Goal: Transaction & Acquisition: Obtain resource

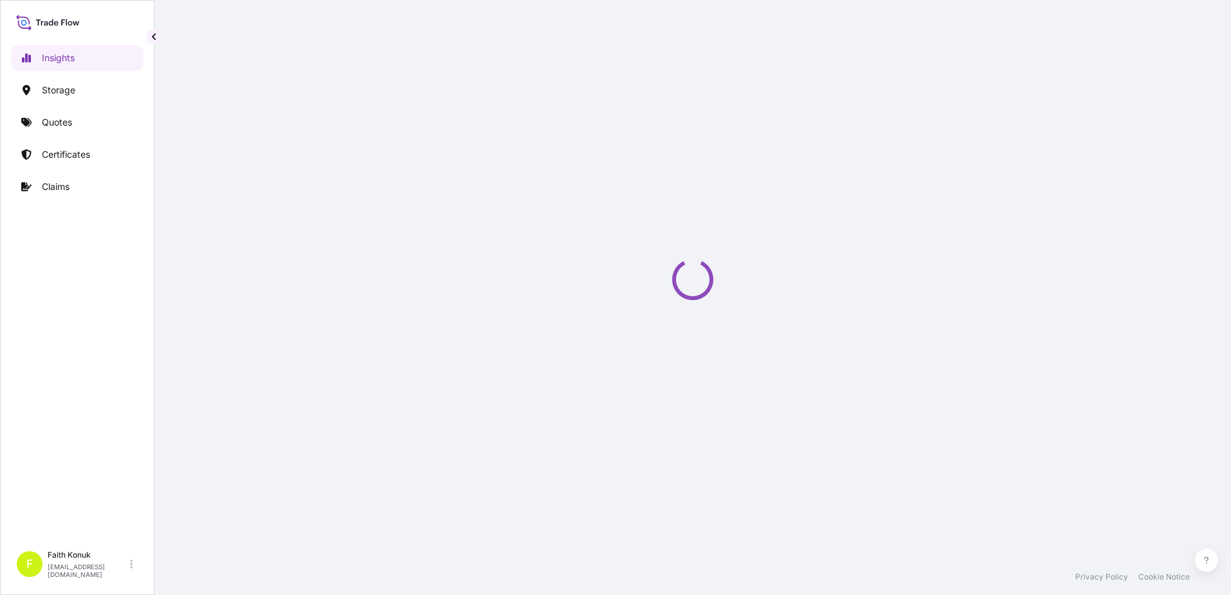
select select "2025"
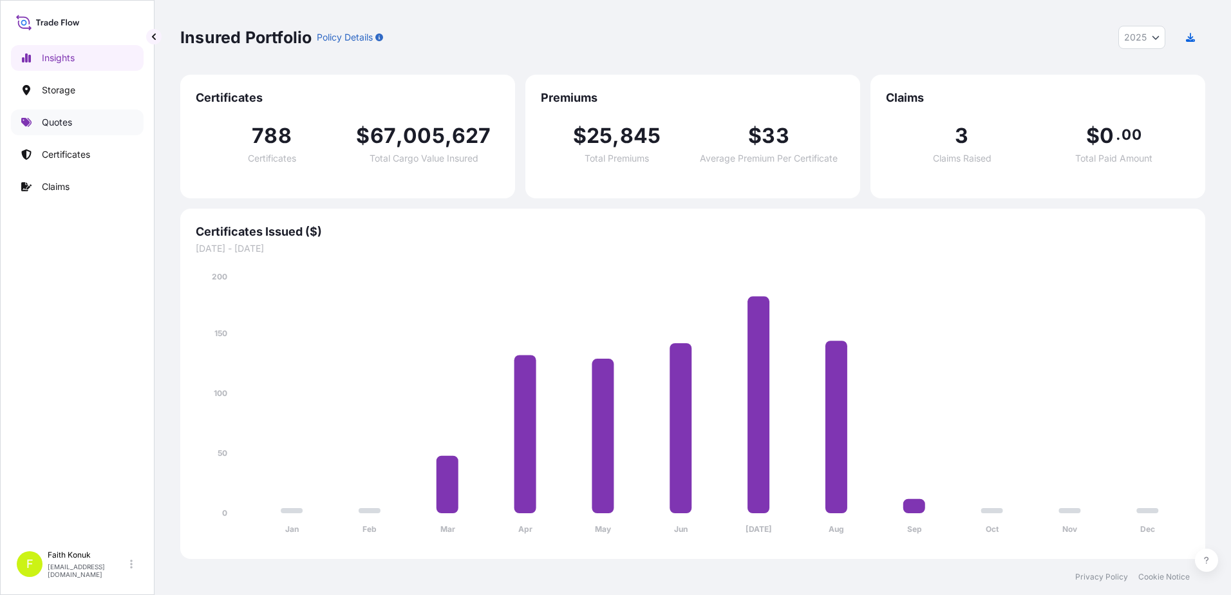
click at [44, 118] on p "Quotes" at bounding box center [57, 122] width 30 height 13
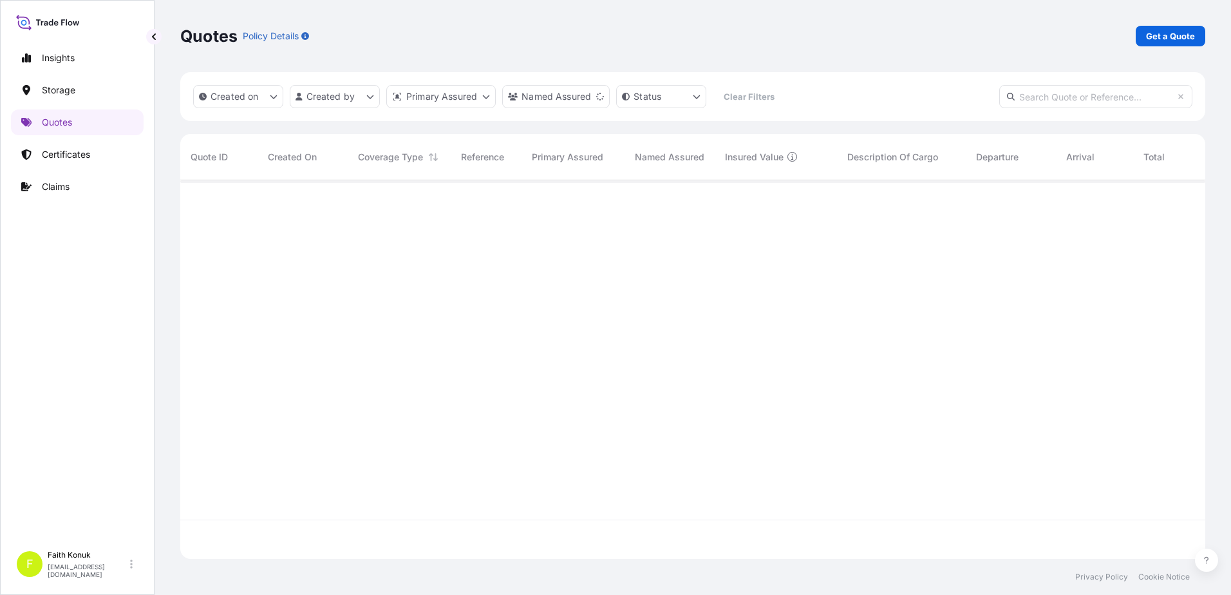
scroll to position [415, 1015]
click at [1177, 34] on p "Get a Quote" at bounding box center [1170, 36] width 49 height 13
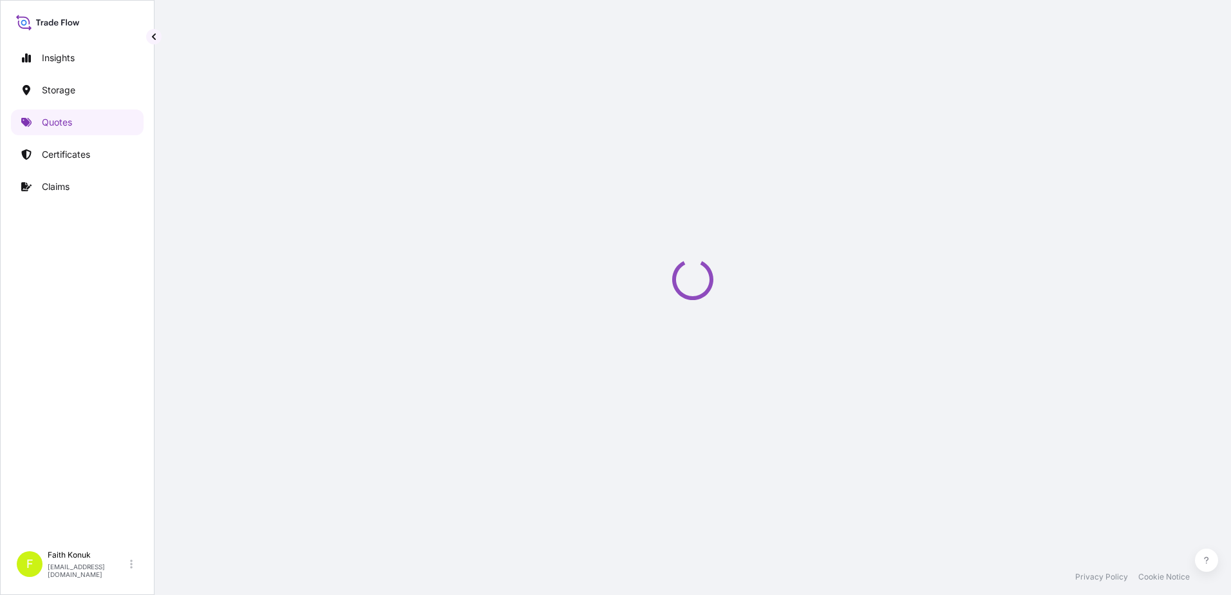
select select "Water"
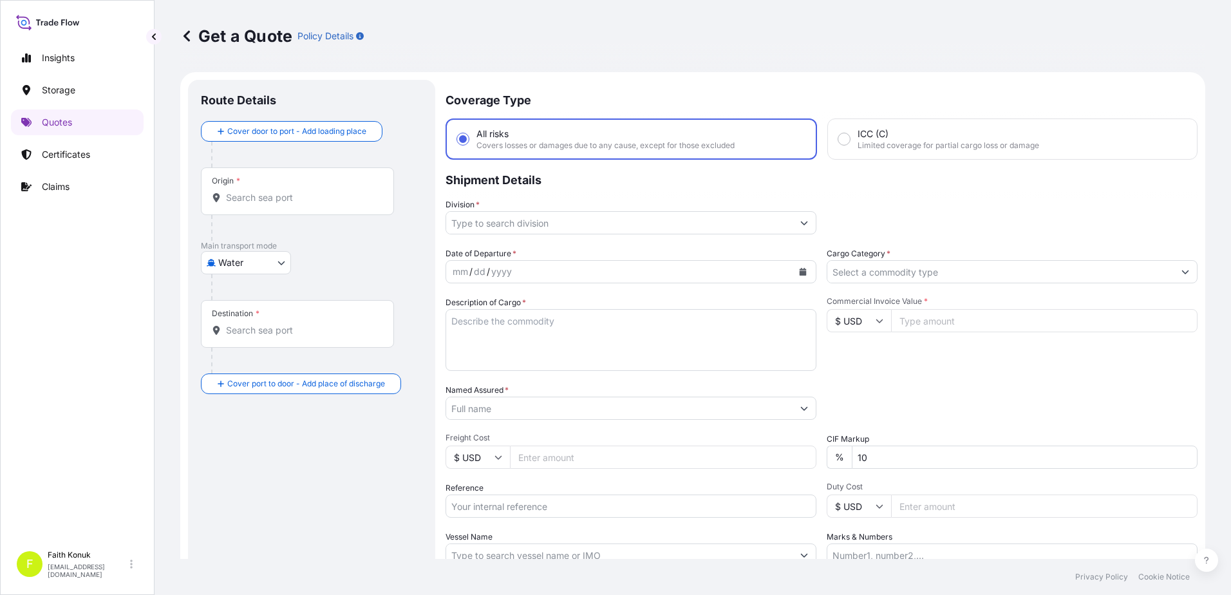
scroll to position [21, 0]
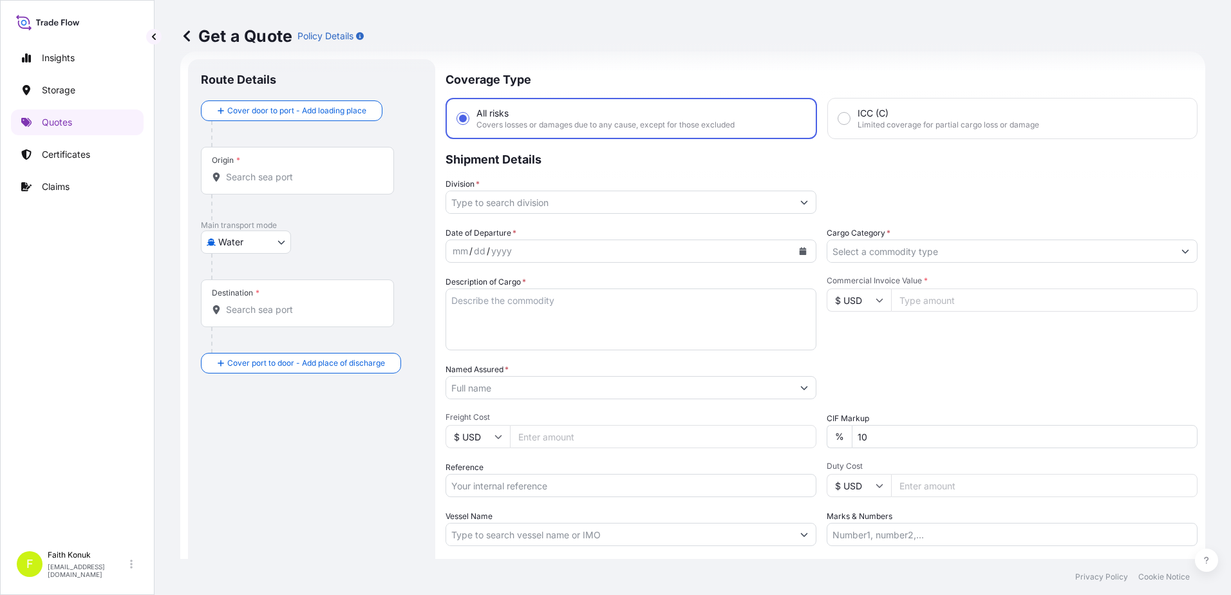
click at [271, 185] on div "Origin *" at bounding box center [297, 171] width 193 height 48
click at [271, 183] on input "Origin *" at bounding box center [302, 177] width 152 height 13
paste input "CHINA"
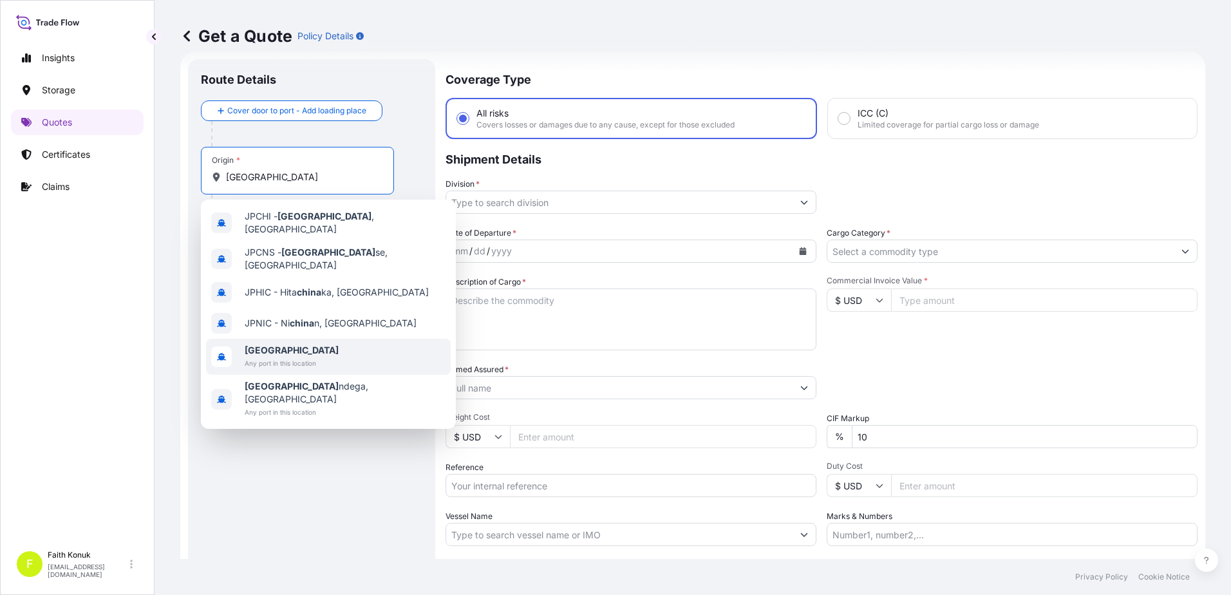
click at [263, 357] on span "Any port in this location" at bounding box center [292, 363] width 94 height 13
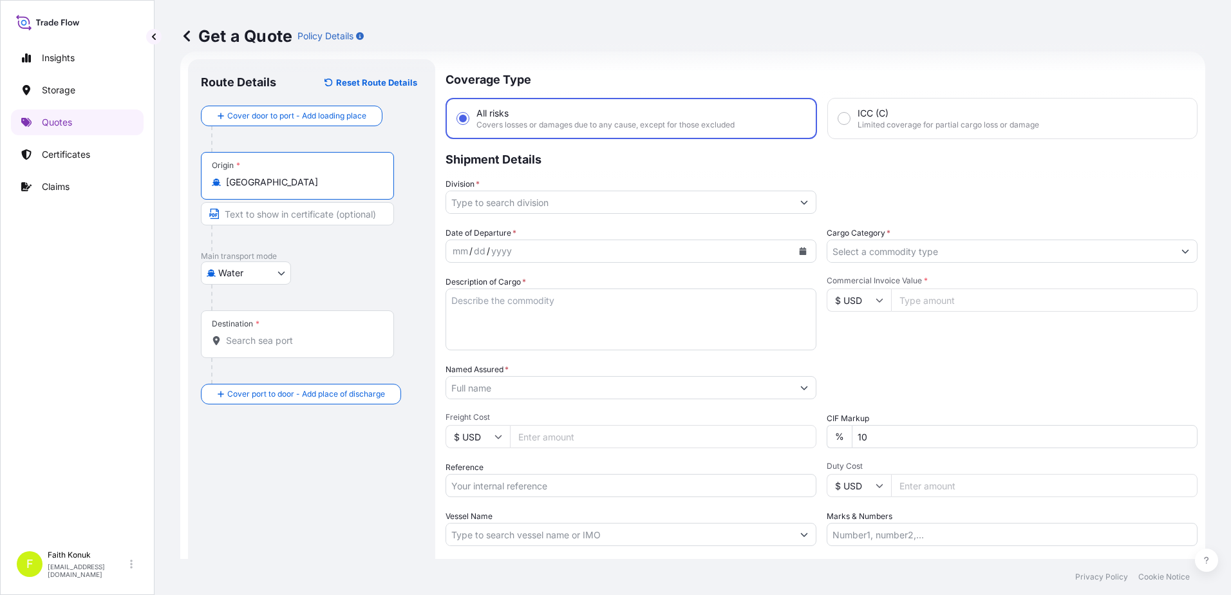
type input "China"
click at [278, 272] on body "6 options available. Insights Storage Quotes Certificates Claims F Faith Konuk …" at bounding box center [615, 297] width 1231 height 595
click at [241, 309] on div "Air" at bounding box center [246, 306] width 80 height 23
select select "Air"
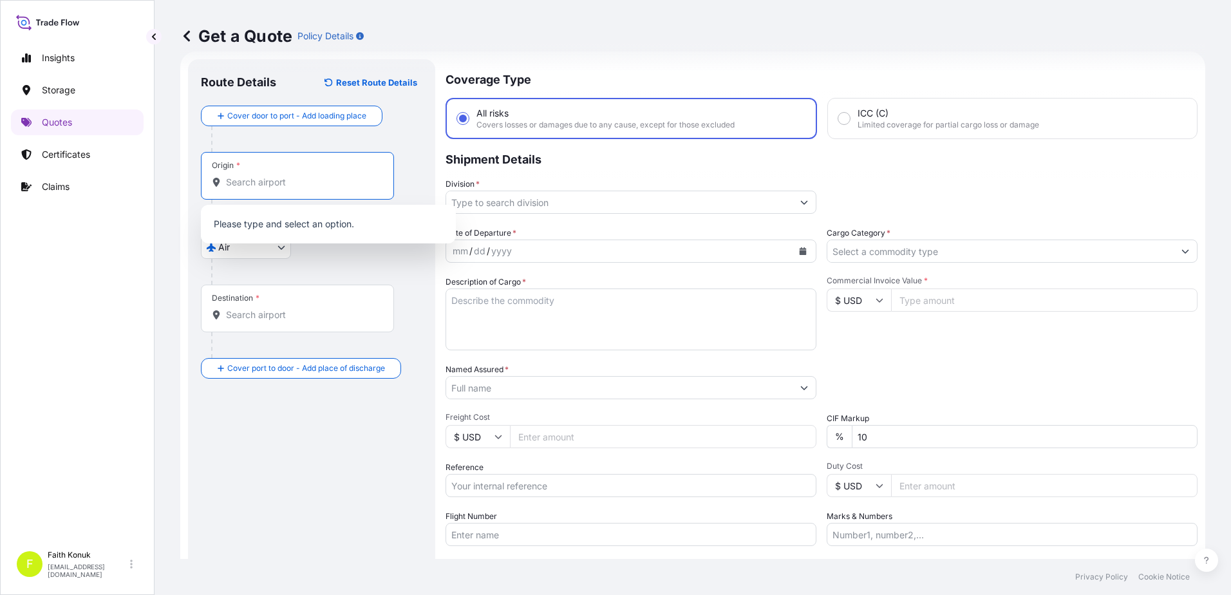
click at [249, 178] on input "Origin *" at bounding box center [302, 182] width 152 height 13
paste input "CHINA"
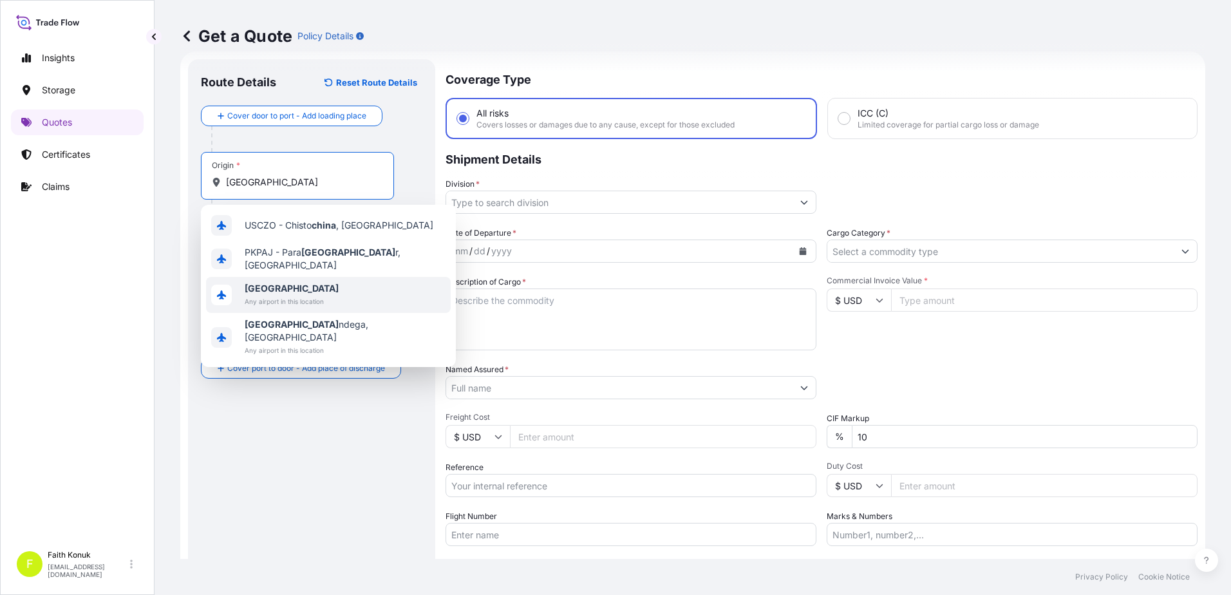
click at [286, 288] on span "China" at bounding box center [292, 288] width 94 height 13
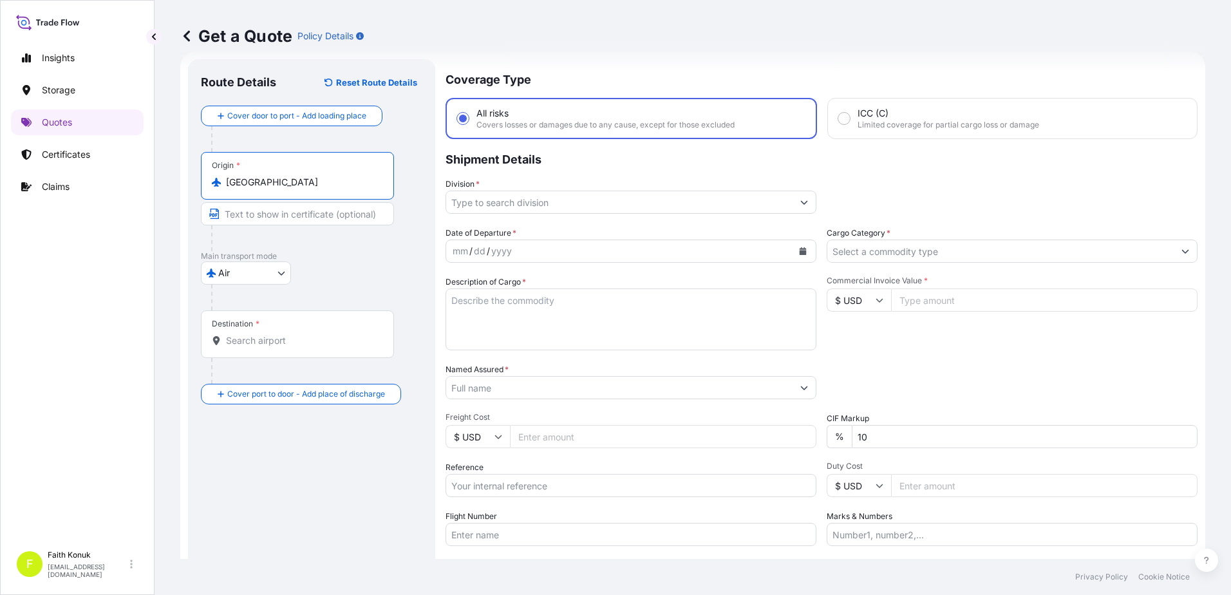
type input "China"
click at [319, 272] on div "Air Air Water Inland" at bounding box center [311, 272] width 221 height 23
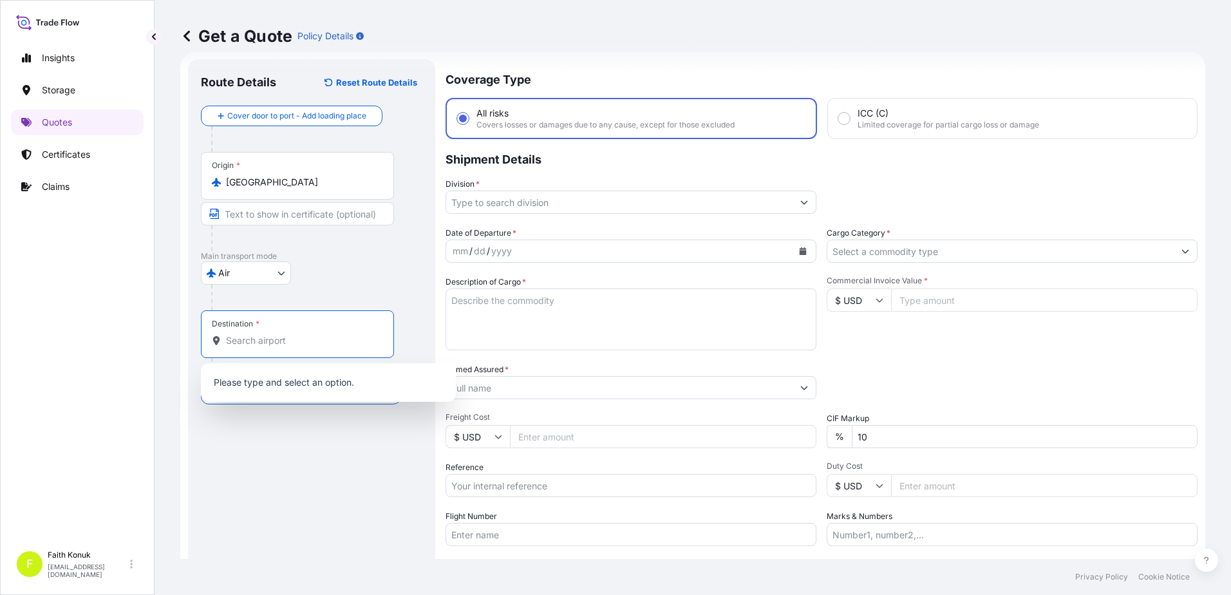
click at [283, 344] on input "Destination *" at bounding box center [302, 340] width 152 height 13
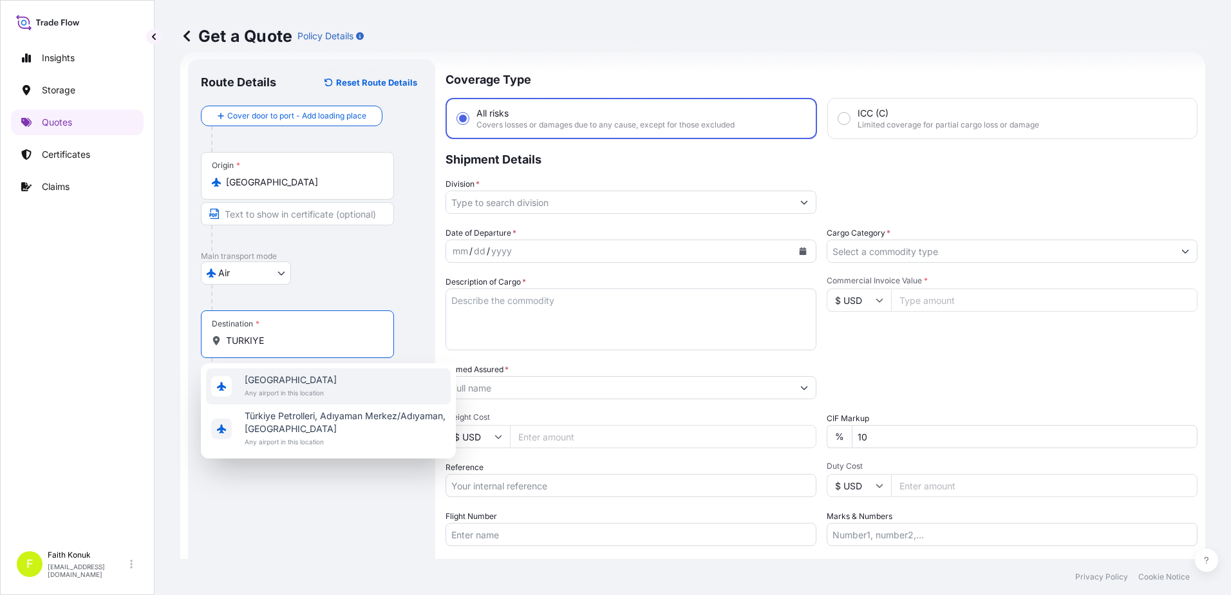
click at [310, 375] on span "Türkiye" at bounding box center [291, 379] width 92 height 13
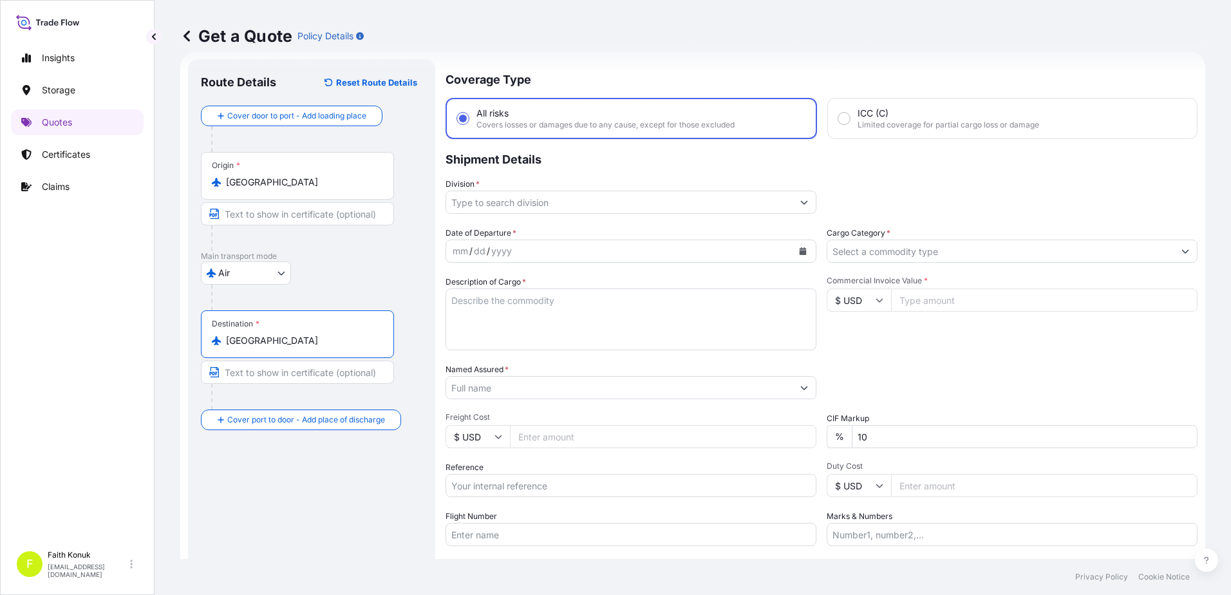
type input "Türkiye"
click at [377, 263] on div "Air Air Water Inland" at bounding box center [311, 272] width 221 height 23
click at [478, 200] on input "Division *" at bounding box center [619, 202] width 346 height 23
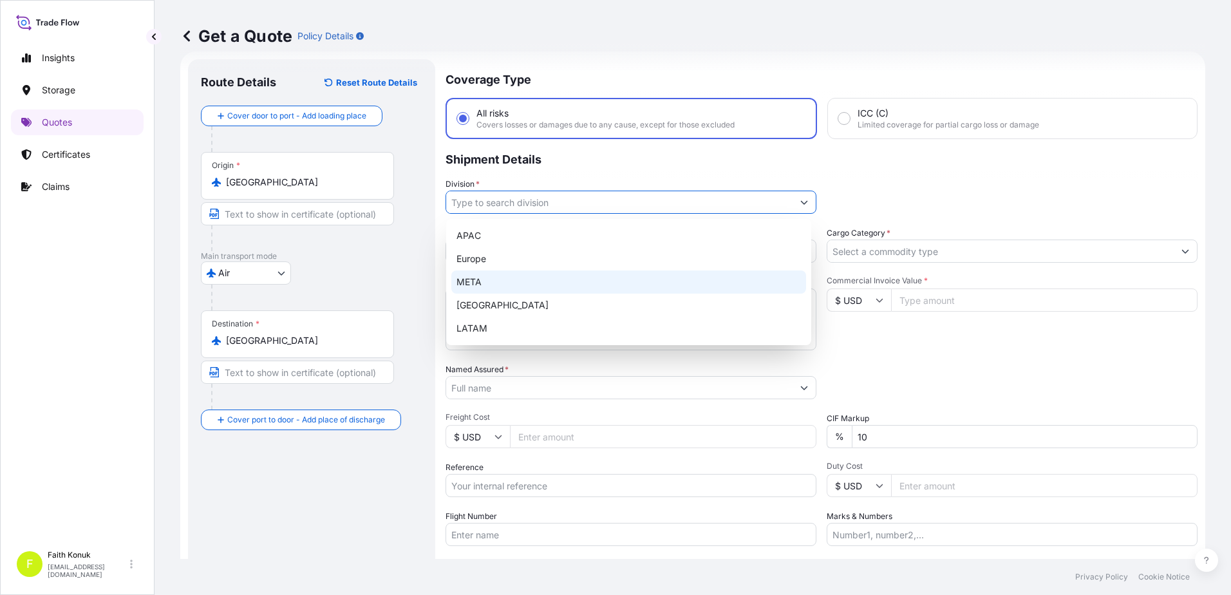
click at [486, 283] on div "META" at bounding box center [628, 281] width 355 height 23
type input "META"
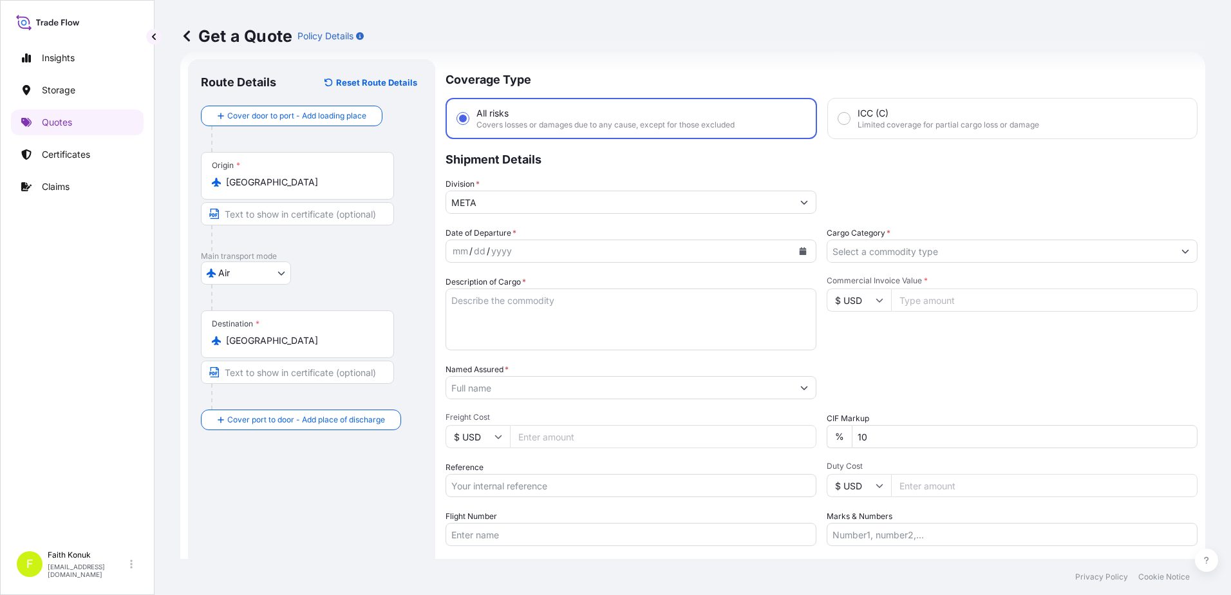
click at [576, 158] on p "Shipment Details" at bounding box center [822, 158] width 752 height 39
click at [800, 254] on icon "Calendar" at bounding box center [803, 251] width 7 height 8
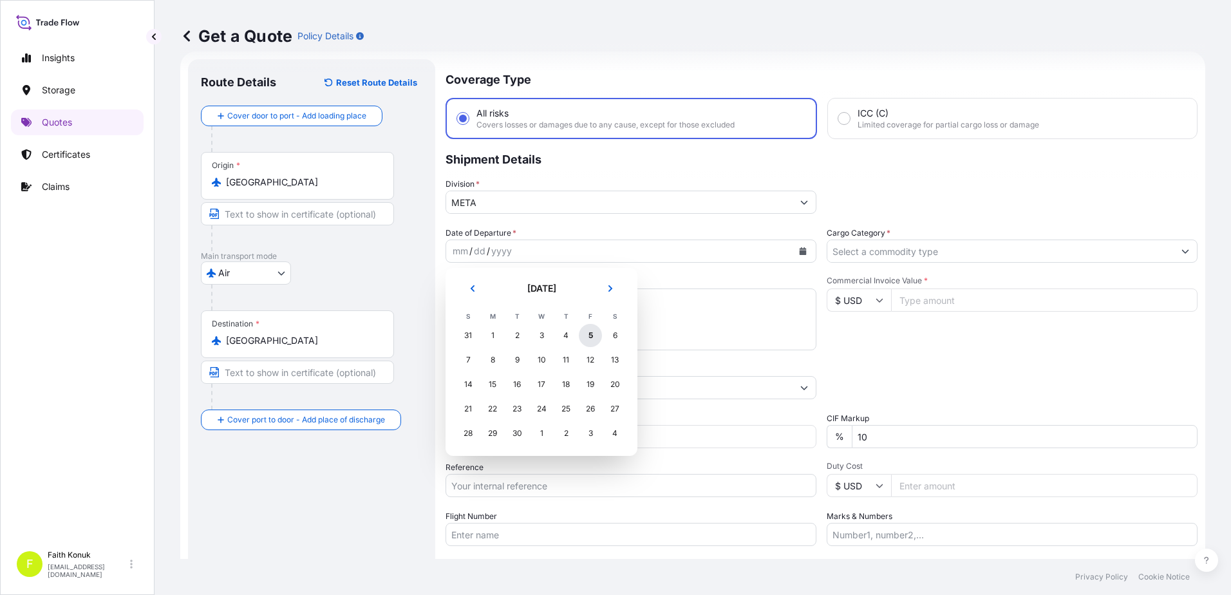
click at [593, 336] on div "5" at bounding box center [590, 335] width 23 height 23
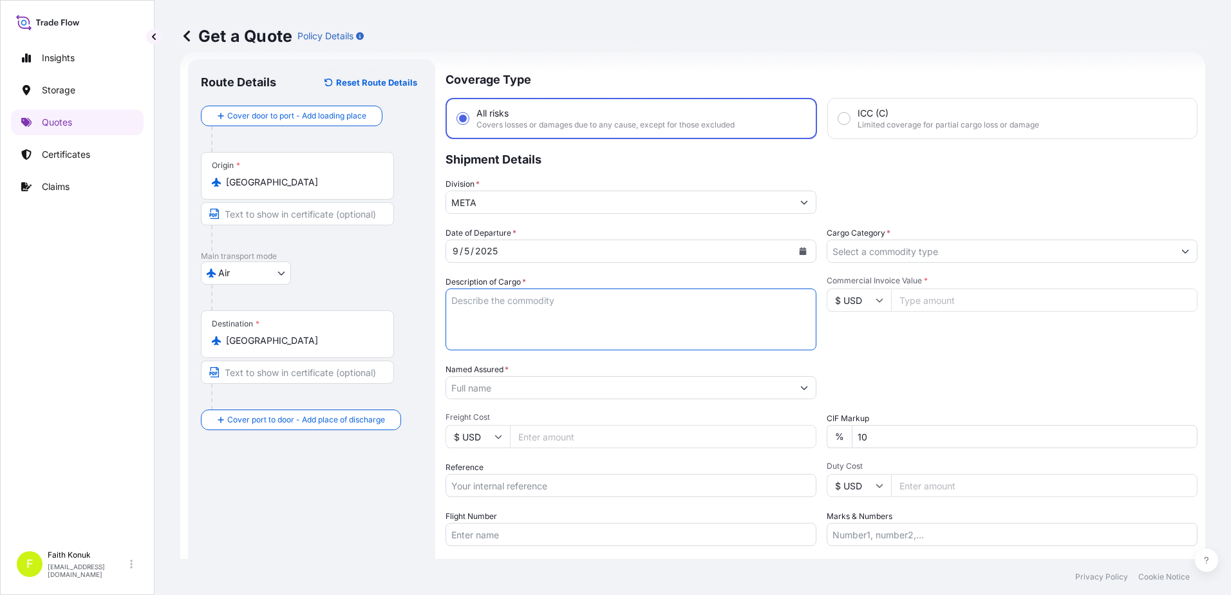
click at [544, 310] on textarea "Description of Cargo *" at bounding box center [631, 319] width 371 height 62
click at [466, 306] on textarea "Description of Cargo *" at bounding box center [631, 319] width 371 height 62
paste textarea ""WELDING MACHINES SPARES FOR WELDING MACHINES HS CODE: 845640000000""
click at [462, 341] on textarea ""WELDING MACHINES SPARES FOR WELDING MACHINES HS CODE: 845640000000"" at bounding box center [631, 319] width 371 height 62
paste textarea "784 CAN 81176266 & CAN2509088"
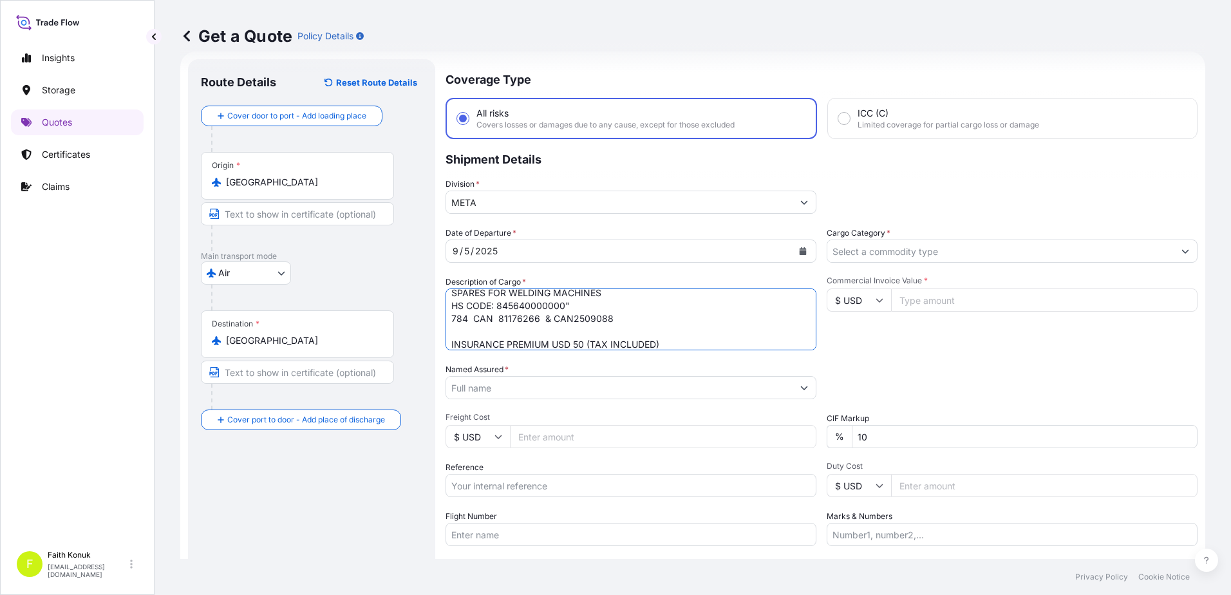
type textarea ""WELDING MACHINES SPARES FOR WELDING MACHINES HS CODE: 845640000000" 784 CAN 81…"
click at [690, 272] on div "Date of Departure * 9 / 5 / 2025 Cargo Category * Description of Cargo * "WELDI…" at bounding box center [822, 386] width 752 height 319
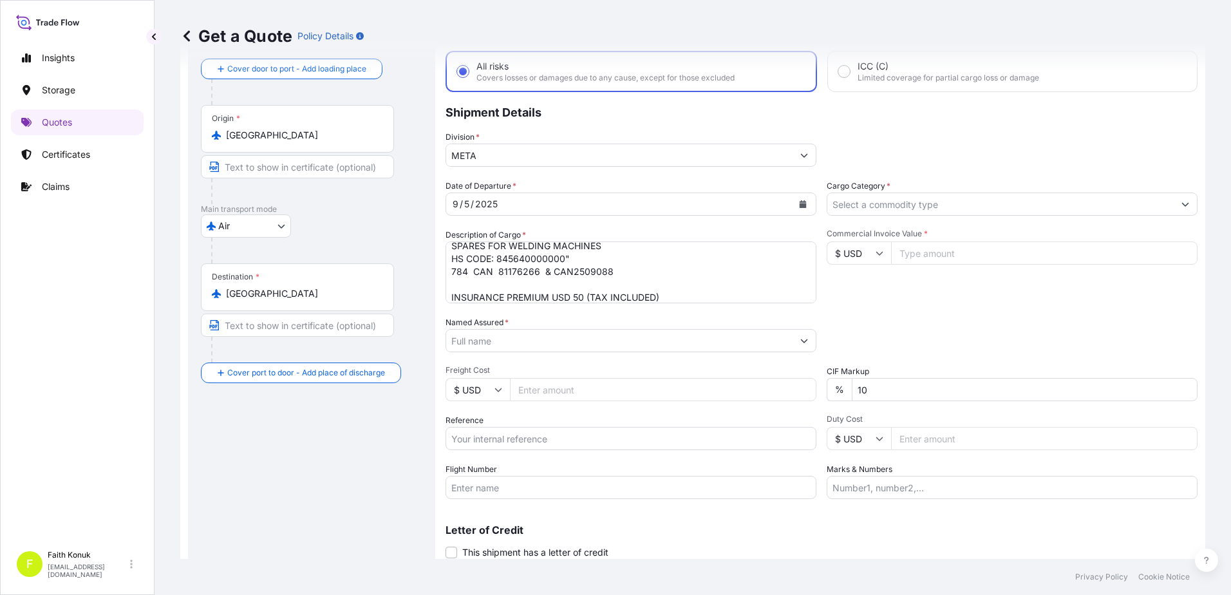
scroll to position [111, 0]
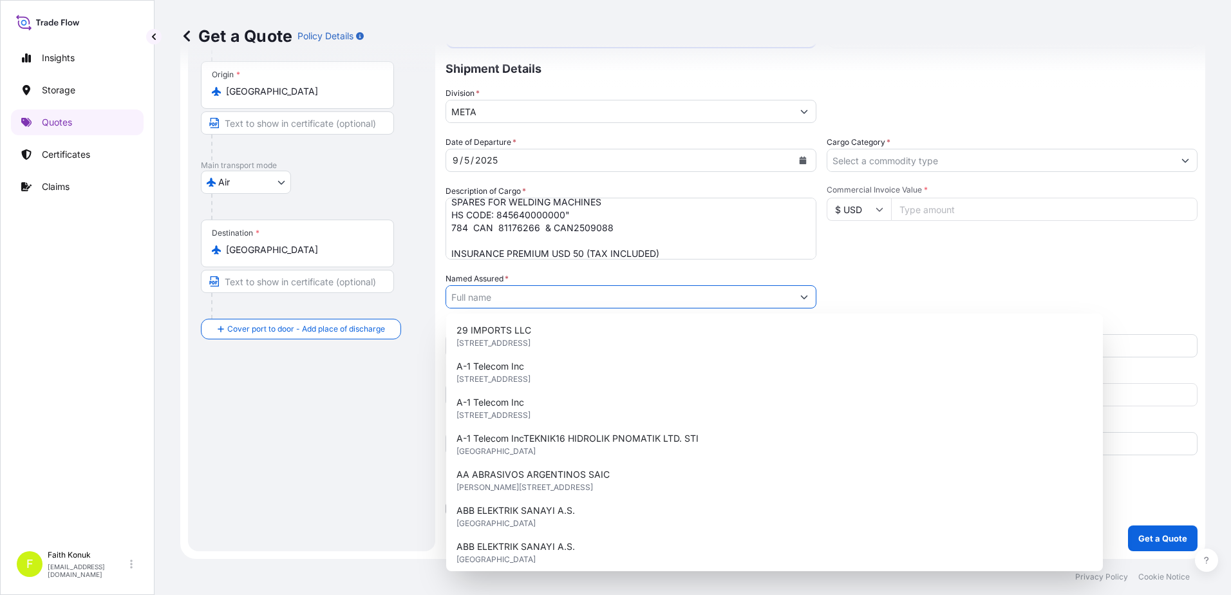
click at [480, 288] on input "Named Assured *" at bounding box center [619, 296] width 346 height 23
paste input "LINKAS TEKNOLOJI SAN. TIC. ANONIM SIRKETI"
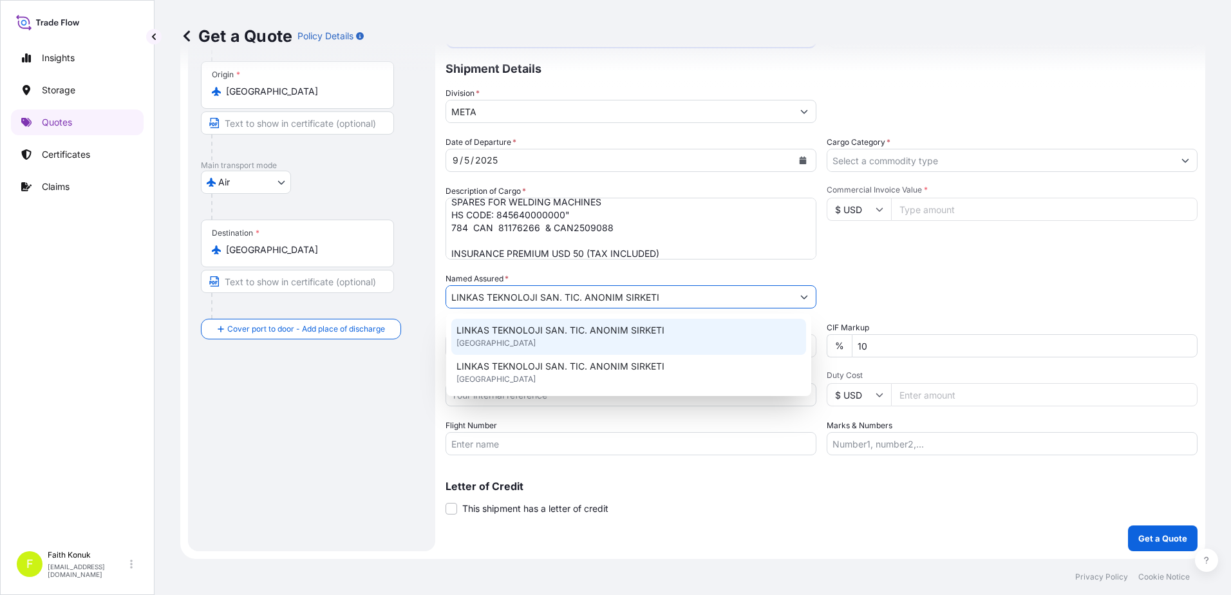
click at [522, 332] on span "LINKAS TEKNOLOJI SAN. TIC. ANONIM SIRKETI" at bounding box center [560, 330] width 208 height 13
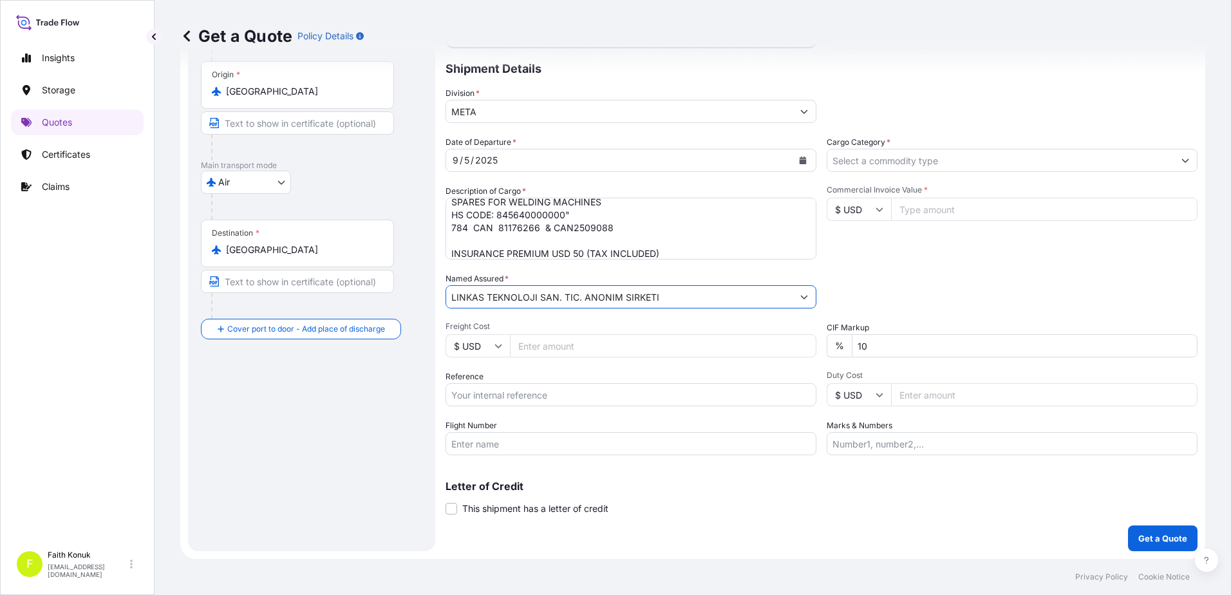
type input "LINKAS TEKNOLOJI SAN. TIC. ANONIM SIRKETI"
click at [538, 324] on span "Freight Cost" at bounding box center [631, 326] width 371 height 10
click at [538, 334] on input "Freight Cost" at bounding box center [663, 345] width 306 height 23
click at [493, 444] on input "Flight Number" at bounding box center [631, 443] width 371 height 23
paste input "CZ6869"
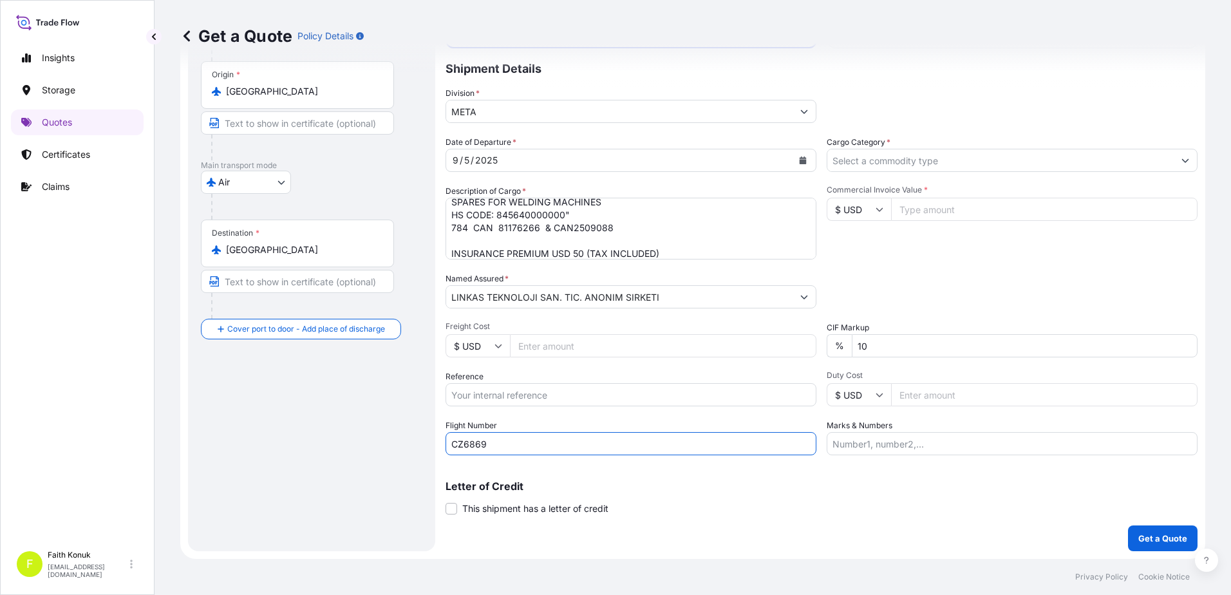
type input "CZ6869"
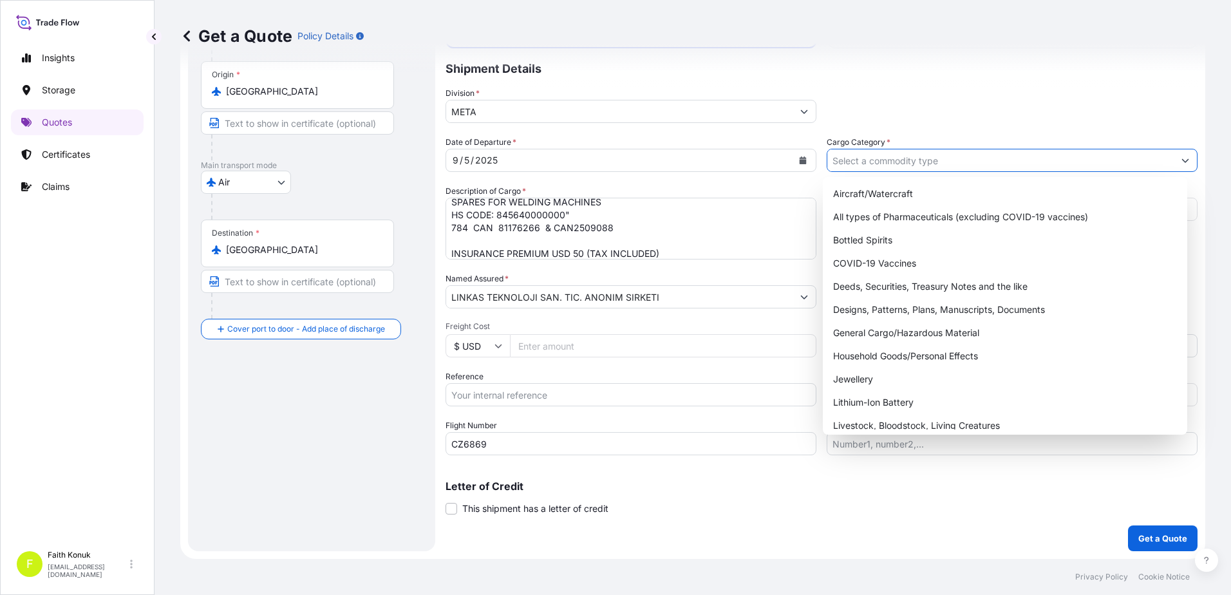
click at [874, 160] on input "Cargo Category *" at bounding box center [1000, 160] width 346 height 23
click at [885, 330] on div "General Cargo/Hazardous Material" at bounding box center [1005, 332] width 355 height 23
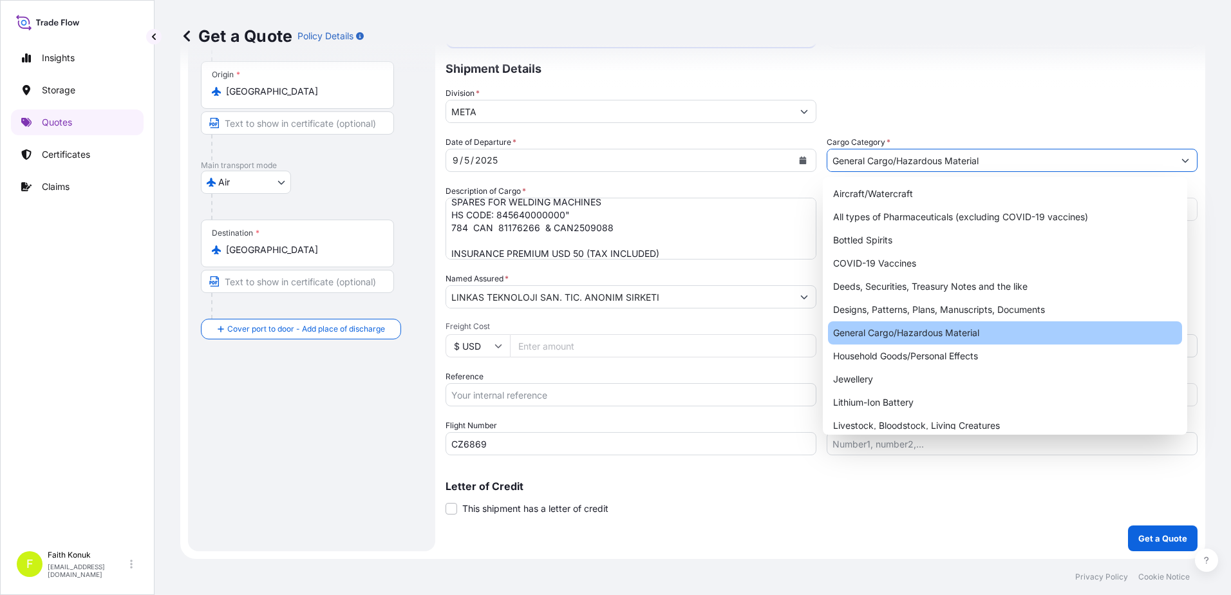
type input "General Cargo/Hazardous Material"
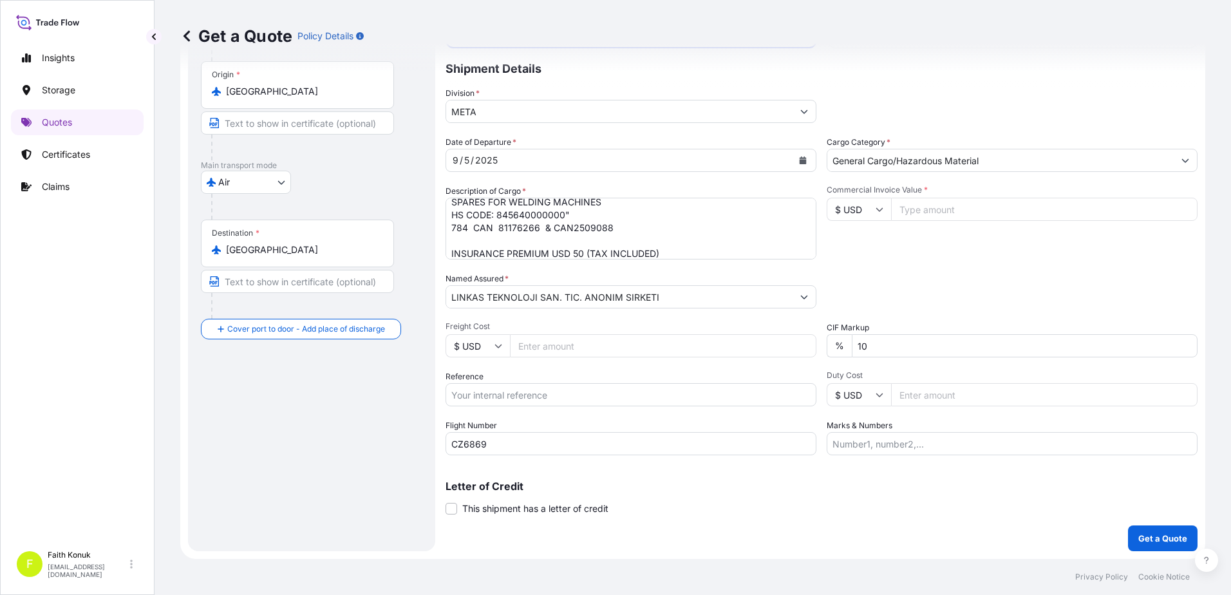
click at [912, 259] on div "Commercial Invoice Value * $ USD" at bounding box center [1012, 222] width 371 height 75
click at [924, 205] on input "Commercial Invoice Value *" at bounding box center [1044, 209] width 306 height 23
click at [953, 207] on input "Commercial Invoice Value *" at bounding box center [1044, 209] width 306 height 23
type input "12460"
click at [958, 272] on div "Date of Departure * 9 / 5 / 2025 Cargo Category * General Cargo/Hazardous Mater…" at bounding box center [822, 295] width 752 height 319
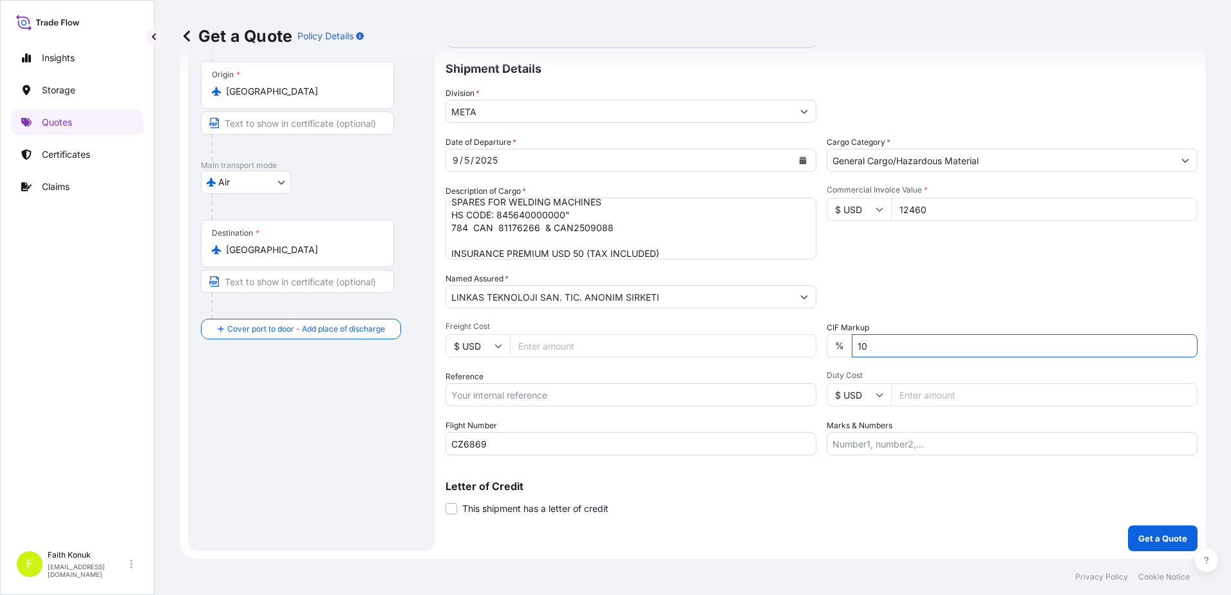
drag, startPoint x: 906, startPoint y: 348, endPoint x: 763, endPoint y: 343, distance: 143.6
click at [764, 343] on div "Date of Departure * 9 / 5 / 2025 Cargo Category * General Cargo/Hazardous Mater…" at bounding box center [822, 295] width 752 height 319
type input "0"
click at [1138, 534] on p "Get a Quote" at bounding box center [1162, 538] width 49 height 13
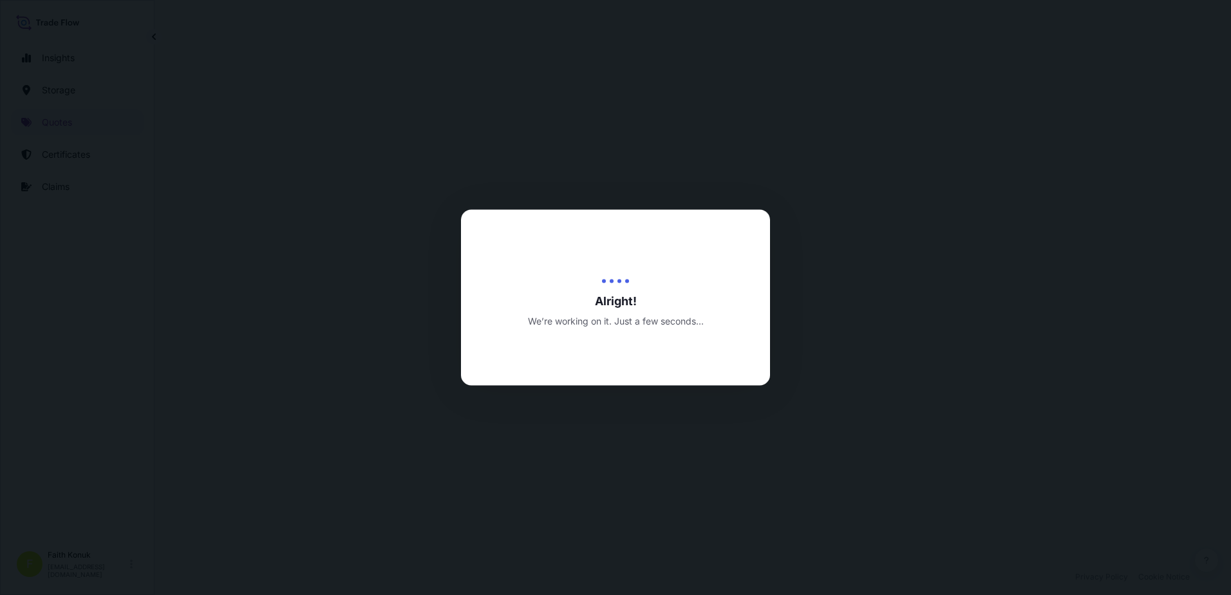
select select "Air"
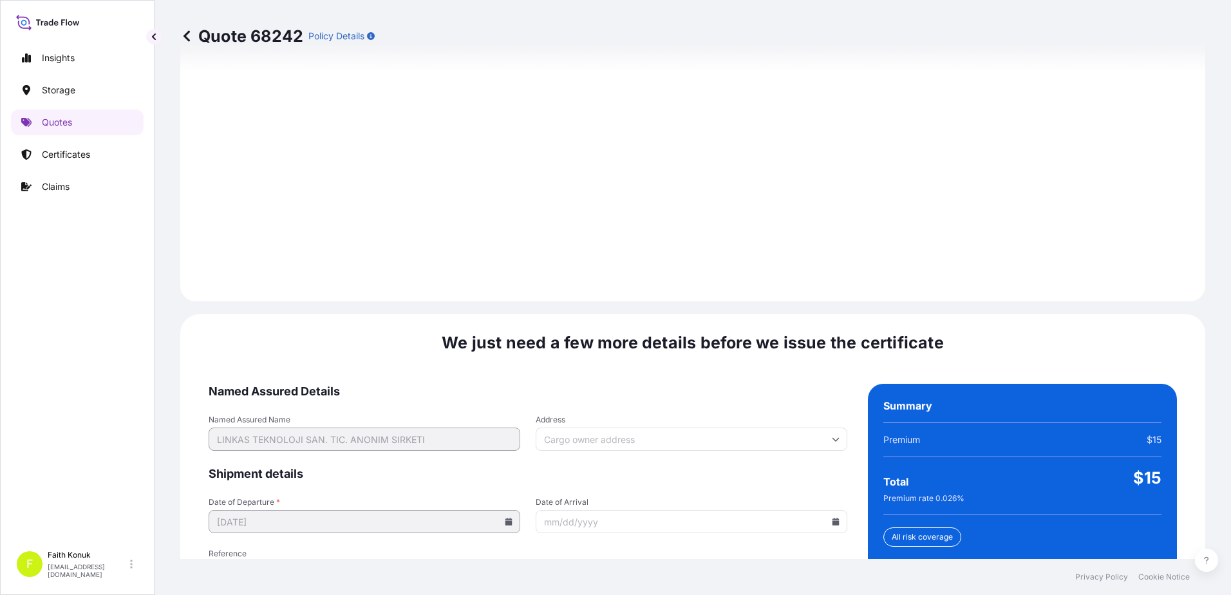
scroll to position [1832, 0]
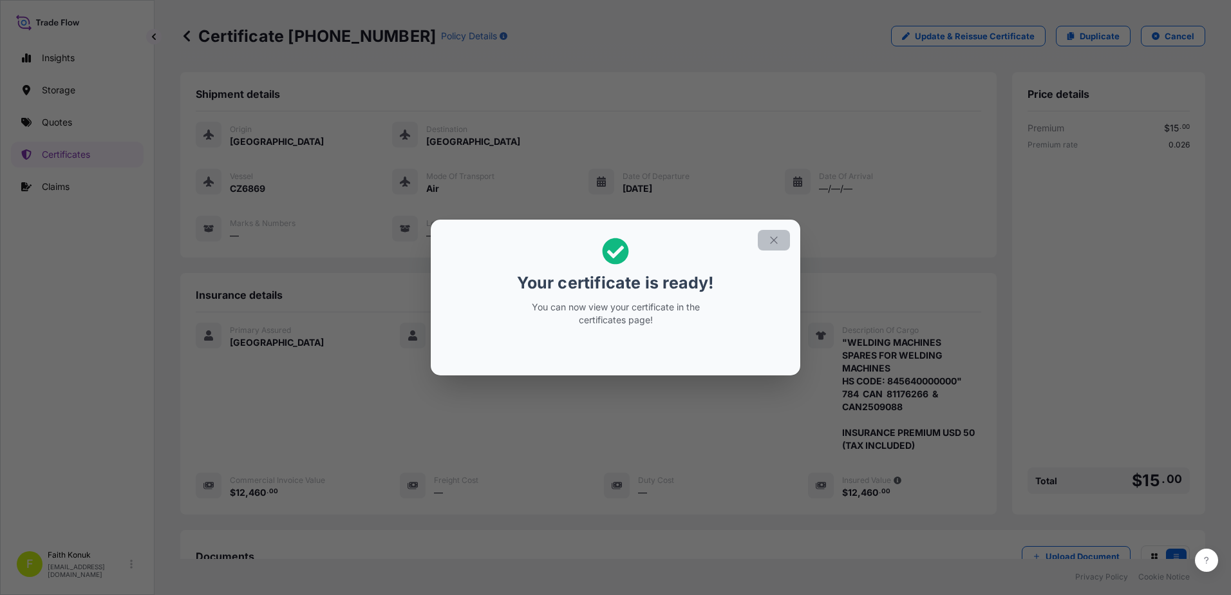
click at [778, 240] on icon "button" at bounding box center [774, 240] width 12 height 12
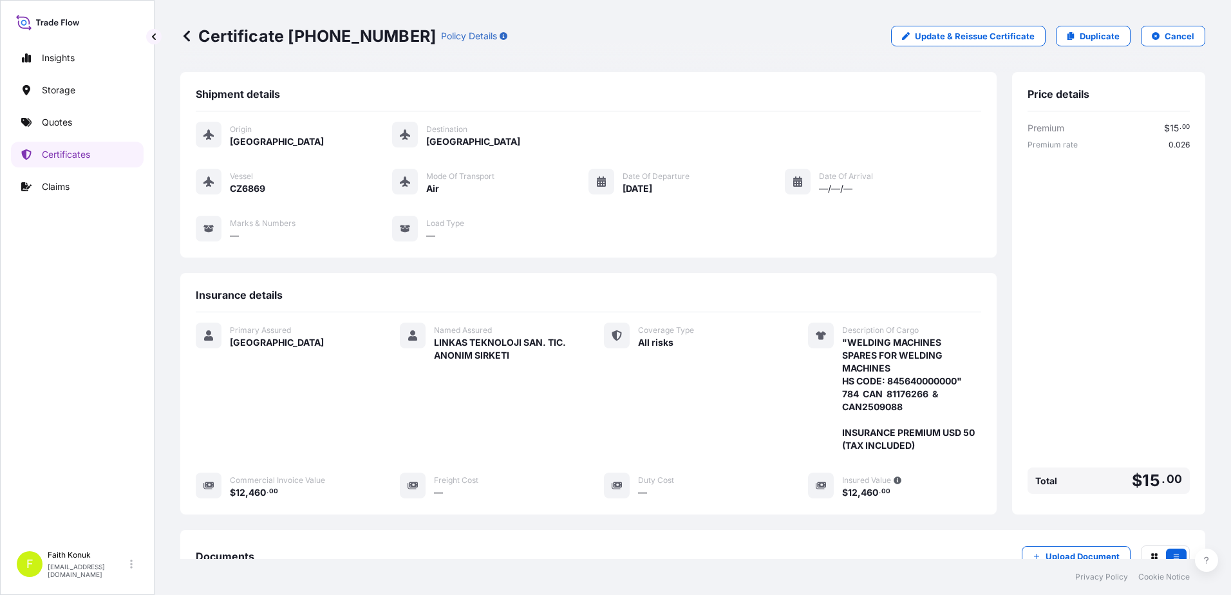
click at [569, 389] on div "Primary Assured Turkey Named Assured LINKAS TEKNOLOJI SAN. TIC. ANONIM SIRKETI …" at bounding box center [588, 411] width 785 height 176
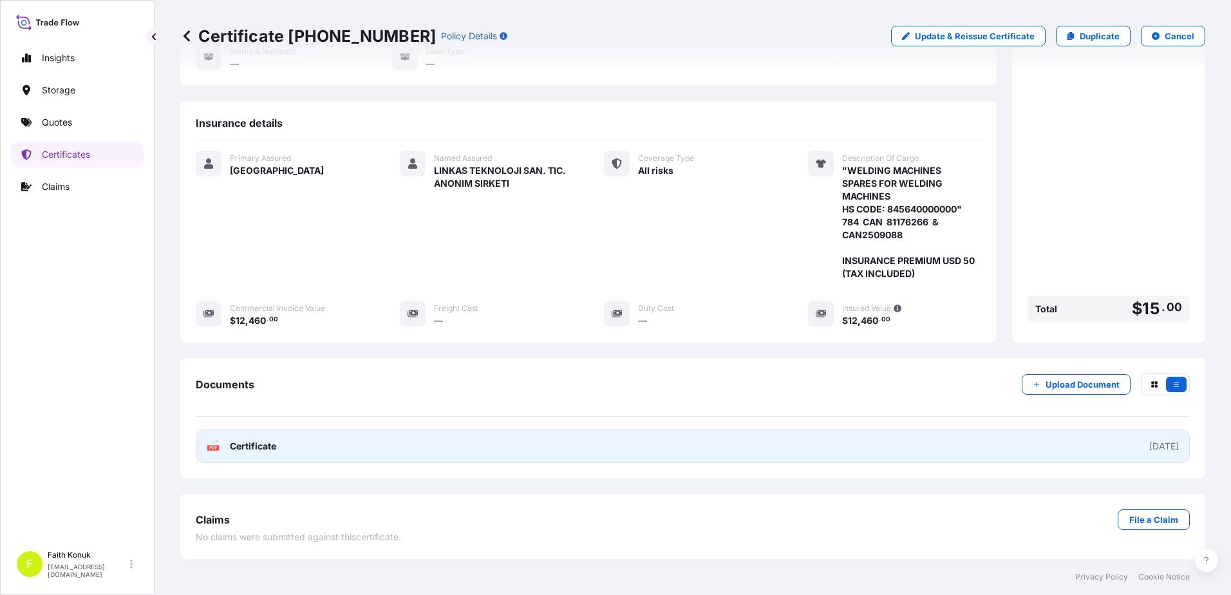
click at [209, 445] on icon at bounding box center [213, 446] width 11 height 13
